Goal: Task Accomplishment & Management: Manage account settings

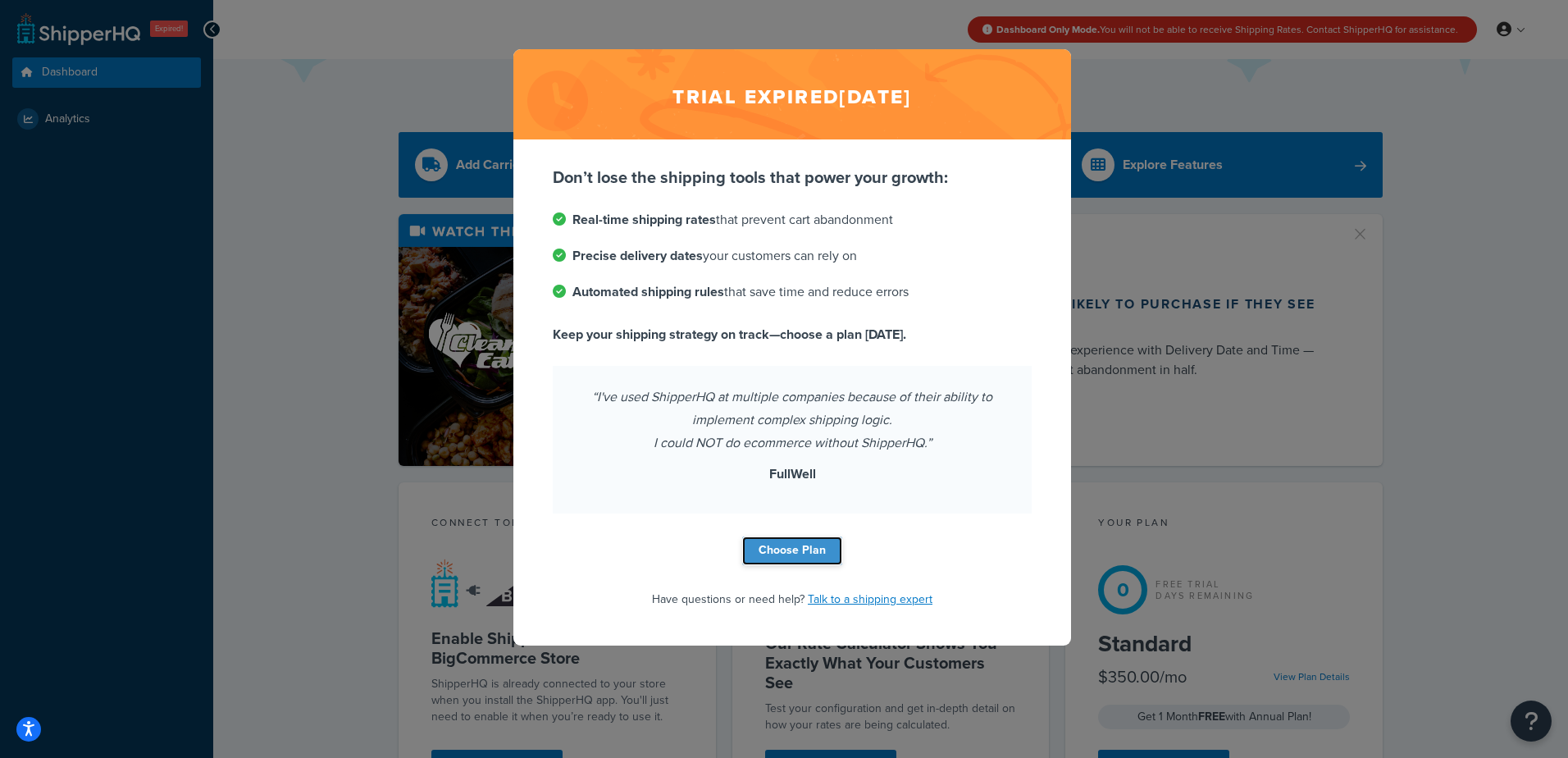
click at [763, 560] on link "Choose Plan" at bounding box center [792, 551] width 100 height 29
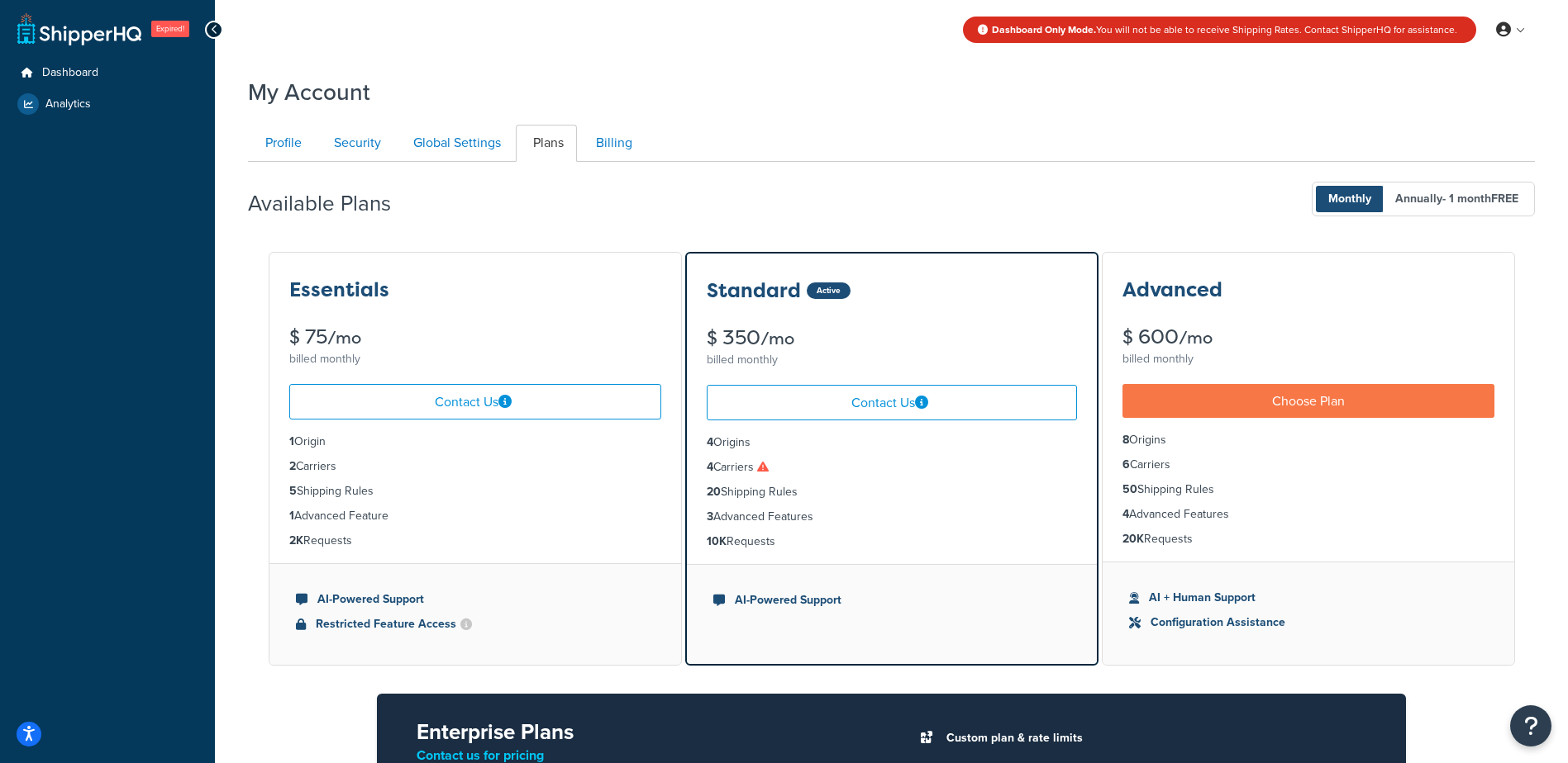
click at [1165, 65] on div "Dashboard Only Mode. You will not be able to receive Shipping Rates. Contact Sh…" at bounding box center [891, 578] width 1353 height 1157
